Goal: Task Accomplishment & Management: Complete application form

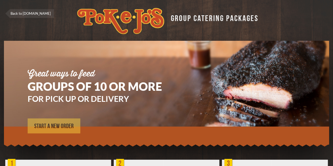
click at [44, 120] on link "START A NEW ORDER" at bounding box center [54, 126] width 53 height 15
click at [63, 126] on span "START A NEW ORDER" at bounding box center [54, 126] width 40 height 6
